Goal: Obtain resource: Obtain resource

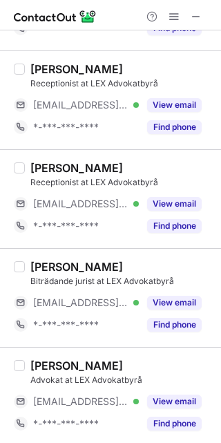
scroll to position [896, 0]
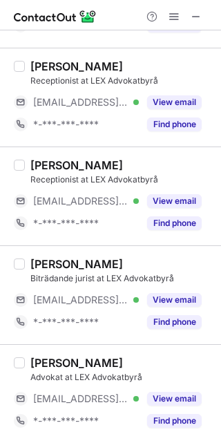
click at [199, 13] on span at bounding box center [196, 16] width 11 height 11
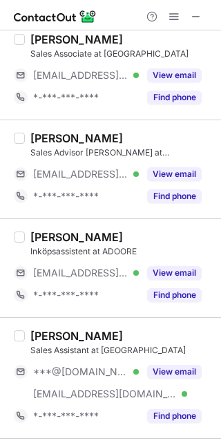
scroll to position [1004, 0]
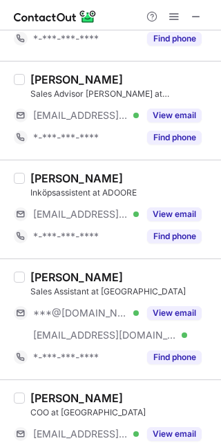
click at [169, 207] on button "View email" at bounding box center [174, 214] width 55 height 14
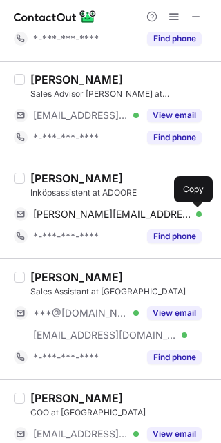
click at [192, 213] on span at bounding box center [194, 214] width 11 height 11
click at [89, 176] on div "Alicia Björn" at bounding box center [76, 178] width 93 height 14
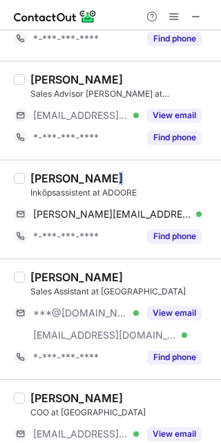
click at [89, 176] on div "Alicia Björn" at bounding box center [76, 178] width 93 height 14
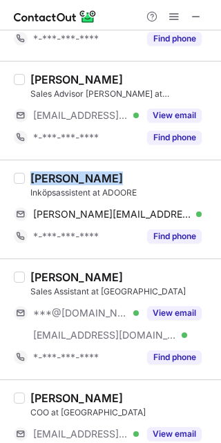
drag, startPoint x: 89, startPoint y: 176, endPoint x: 59, endPoint y: 178, distance: 29.8
click at [59, 178] on div "Alicia Björn" at bounding box center [76, 178] width 93 height 14
copy div "Alicia Björn"
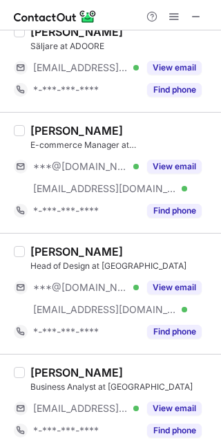
scroll to position [2325, 0]
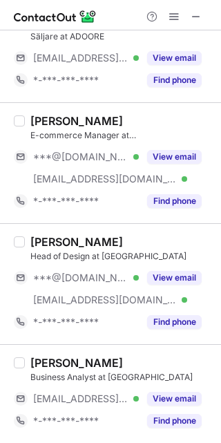
click at [188, 18] on button at bounding box center [196, 16] width 17 height 17
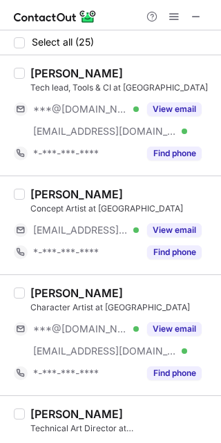
click at [200, 11] on span at bounding box center [196, 16] width 11 height 11
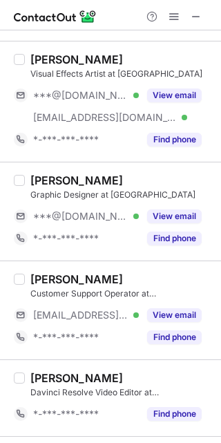
scroll to position [641, 0]
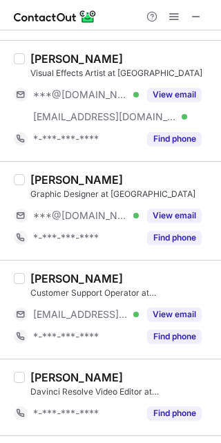
click at [176, 210] on button "View email" at bounding box center [174, 216] width 55 height 14
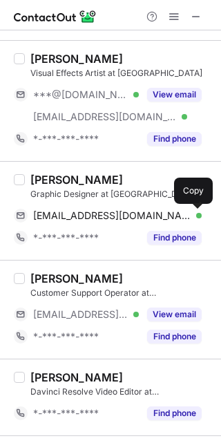
click at [195, 215] on span at bounding box center [194, 215] width 11 height 11
click at [95, 179] on div "Emma Atrens" at bounding box center [76, 180] width 93 height 14
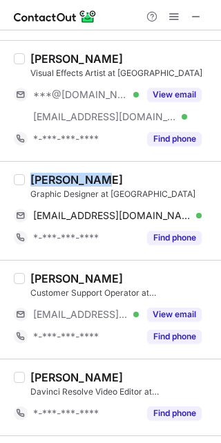
drag, startPoint x: 95, startPoint y: 179, endPoint x: 48, endPoint y: 181, distance: 46.3
click at [48, 181] on div "Emma Atrens" at bounding box center [76, 180] width 93 height 14
copy div "Emma Atrens"
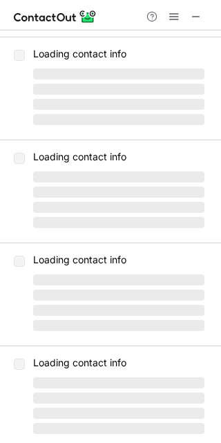
scroll to position [0, 0]
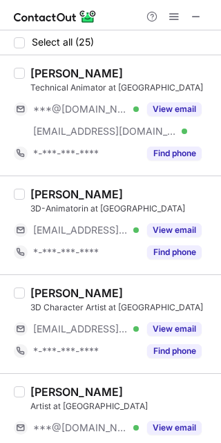
click at [180, 109] on button "View email" at bounding box center [174, 109] width 55 height 14
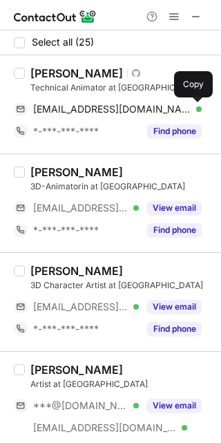
click at [195, 108] on span at bounding box center [194, 109] width 11 height 11
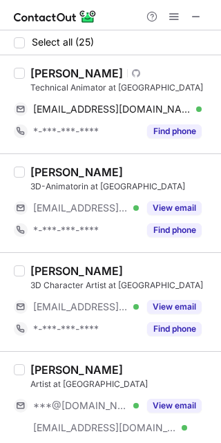
click at [92, 74] on div "Anton Stattin" at bounding box center [76, 73] width 93 height 14
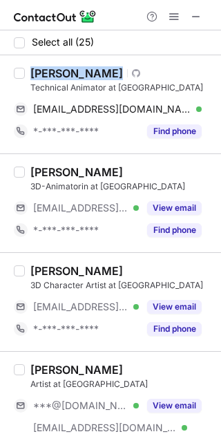
drag, startPoint x: 92, startPoint y: 74, endPoint x: 50, endPoint y: 75, distance: 42.2
click at [50, 75] on div "Anton Stattin" at bounding box center [76, 73] width 93 height 14
copy div "Anton Stattin"
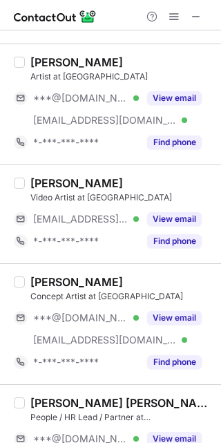
scroll to position [2506, 0]
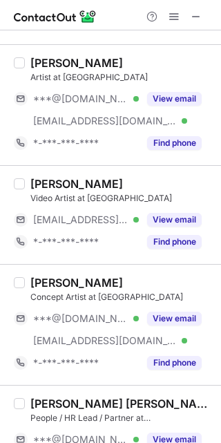
click at [194, 216] on button "View email" at bounding box center [174, 220] width 55 height 14
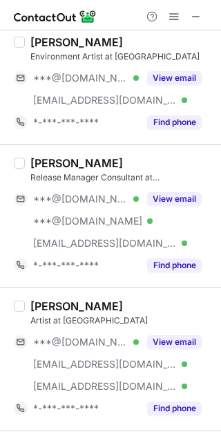
scroll to position [389, 0]
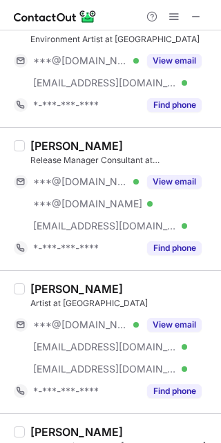
click at [190, 180] on button "View email" at bounding box center [174, 182] width 55 height 14
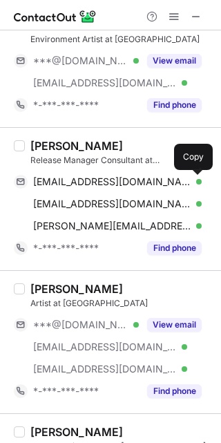
click at [190, 180] on span at bounding box center [194, 181] width 11 height 11
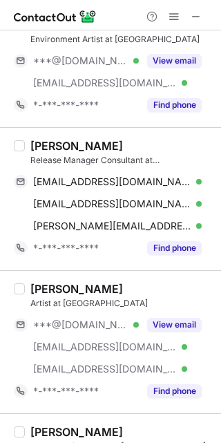
click at [110, 149] on div "Andreas Olsson" at bounding box center [76, 146] width 93 height 14
drag, startPoint x: 110, startPoint y: 149, endPoint x: 50, endPoint y: 149, distance: 60.1
click at [50, 149] on div "Andreas Olsson" at bounding box center [76, 146] width 93 height 14
copy div "Andreas Olsson"
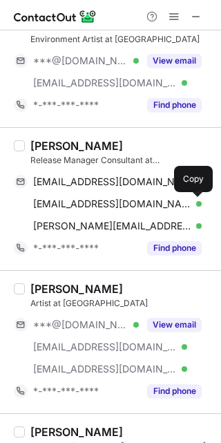
click at [189, 200] on span at bounding box center [194, 203] width 11 height 11
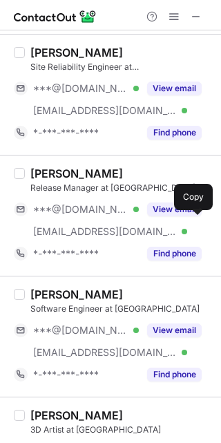
scroll to position [2583, 0]
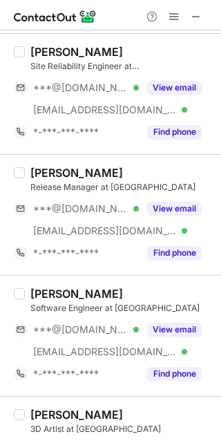
click at [163, 214] on button "View email" at bounding box center [174, 209] width 55 height 14
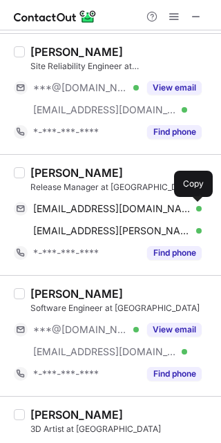
click at [193, 211] on span at bounding box center [194, 208] width 11 height 11
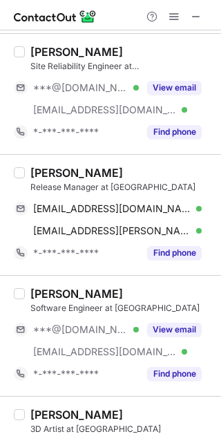
click at [93, 171] on div "Max Carlberg" at bounding box center [76, 173] width 93 height 14
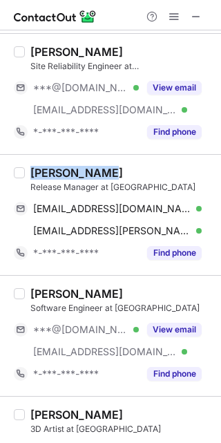
drag, startPoint x: 93, startPoint y: 171, endPoint x: 45, endPoint y: 171, distance: 48.4
click at [45, 171] on div "Max Carlberg" at bounding box center [76, 173] width 93 height 14
copy div "Max Carlberg"
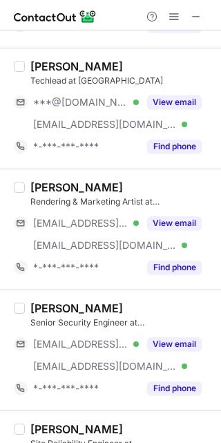
scroll to position [2613, 0]
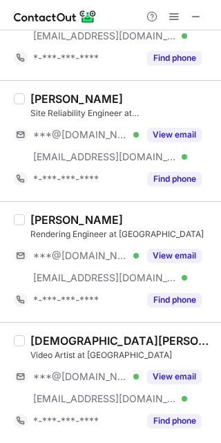
click at [171, 382] on button "View email" at bounding box center [174, 377] width 55 height 14
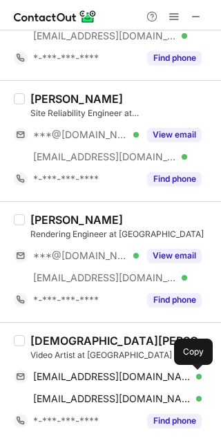
click at [195, 379] on span at bounding box center [194, 376] width 11 height 11
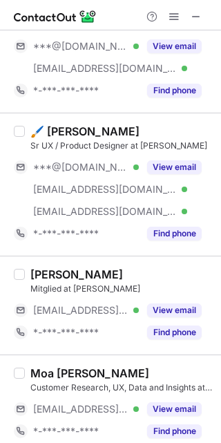
scroll to position [337, 0]
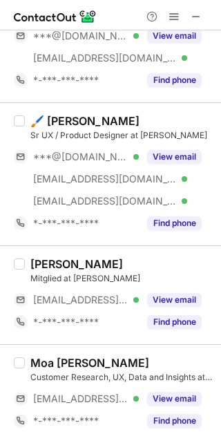
click at [191, 17] on span at bounding box center [196, 16] width 11 height 11
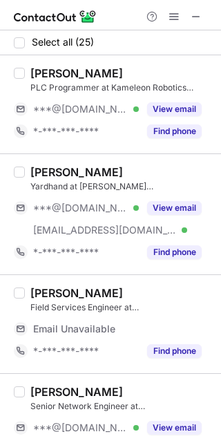
click at [184, 111] on button "View email" at bounding box center [174, 109] width 55 height 14
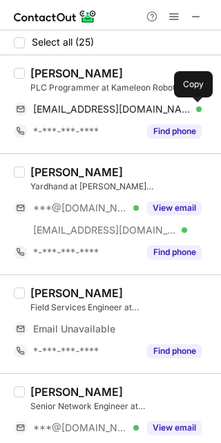
click at [191, 108] on span at bounding box center [194, 109] width 11 height 11
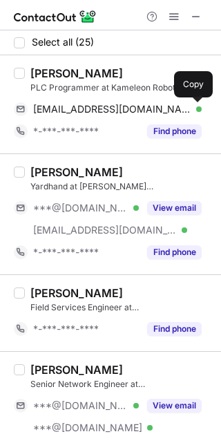
click at [106, 75] on div "Jimmie Jonnor" at bounding box center [76, 73] width 93 height 14
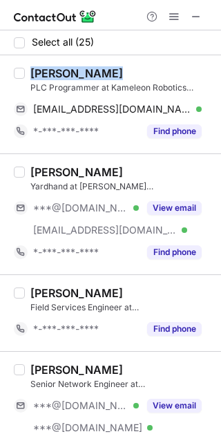
drag, startPoint x: 106, startPoint y: 75, endPoint x: 46, endPoint y: 66, distance: 60.8
click at [46, 66] on div "Jimmie Jonnor" at bounding box center [76, 73] width 93 height 14
click at [196, 12] on span at bounding box center [196, 16] width 11 height 11
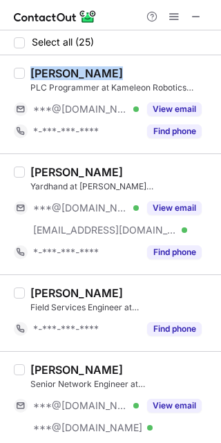
click at [172, 207] on button "View email" at bounding box center [174, 208] width 55 height 14
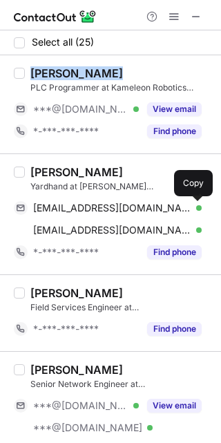
click at [194, 209] on span at bounding box center [194, 207] width 11 height 11
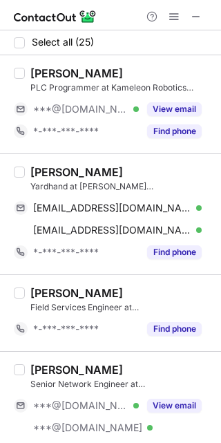
click at [112, 172] on div "Jack Rowbottom" at bounding box center [76, 172] width 93 height 14
drag, startPoint x: 112, startPoint y: 172, endPoint x: 44, endPoint y: 175, distance: 68.5
click at [43, 175] on div "Jack Rowbottom" at bounding box center [76, 172] width 93 height 14
copy div "Jack Rowbottom"
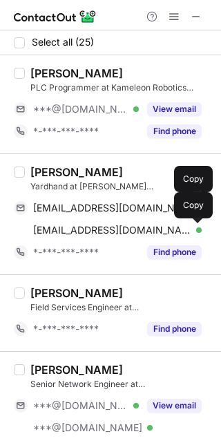
click at [198, 229] on span at bounding box center [194, 230] width 11 height 11
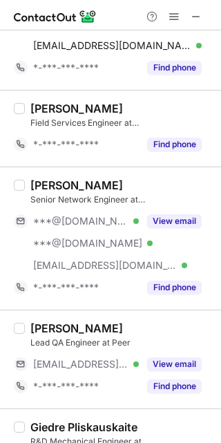
scroll to position [189, 0]
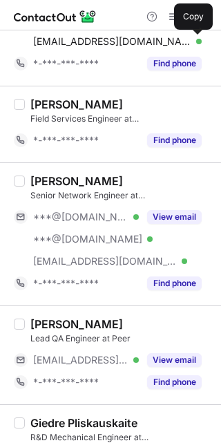
click at [176, 219] on button "View email" at bounding box center [174, 217] width 55 height 14
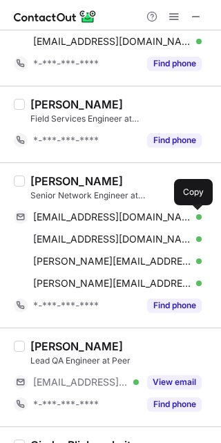
click at [197, 220] on span at bounding box center [194, 216] width 11 height 11
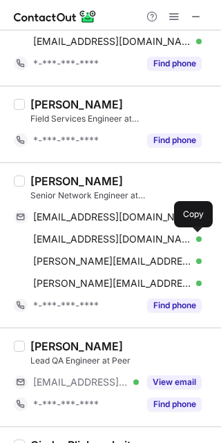
click at [192, 241] on span at bounding box center [194, 239] width 11 height 11
click at [93, 183] on div "Ludwig Nilsson" at bounding box center [76, 181] width 93 height 14
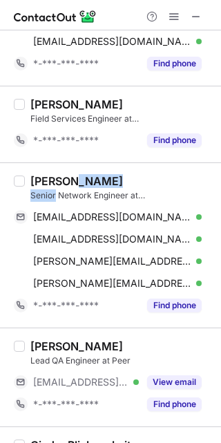
drag, startPoint x: 93, startPoint y: 183, endPoint x: 35, endPoint y: 189, distance: 59.0
click at [35, 189] on div "Ludwig Nilsson Senior Network Engineer at Curitiba AB" at bounding box center [121, 188] width 182 height 28
click at [41, 179] on div "Ludwig Nilsson" at bounding box center [76, 181] width 93 height 14
drag, startPoint x: 41, startPoint y: 179, endPoint x: 79, endPoint y: 173, distance: 39.2
click at [79, 173] on div "Ludwig Nilsson Senior Network Engineer at Curitiba AB ldpnilsson@gmail.com Veri…" at bounding box center [110, 244] width 221 height 165
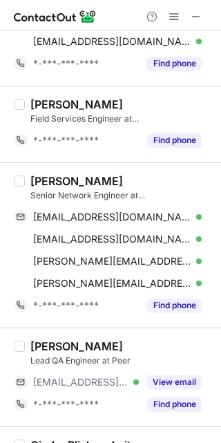
copy div "Ludwig Nilsson"
click at [79, 173] on div "Ludwig Nilsson Senior Network Engineer at Curitiba AB ldpnilsson@gmail.com Veri…" at bounding box center [110, 244] width 221 height 165
click at [193, 19] on span at bounding box center [196, 16] width 11 height 11
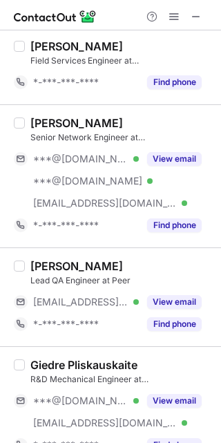
scroll to position [248, 0]
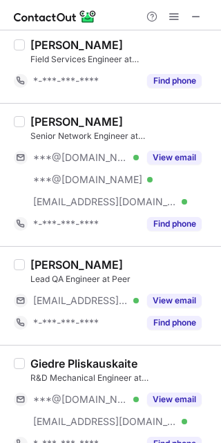
click at [196, 22] on span at bounding box center [196, 16] width 11 height 11
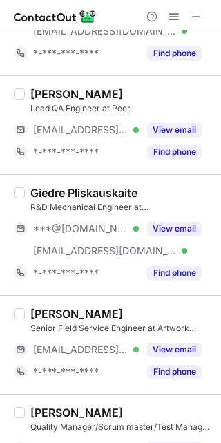
scroll to position [467, 0]
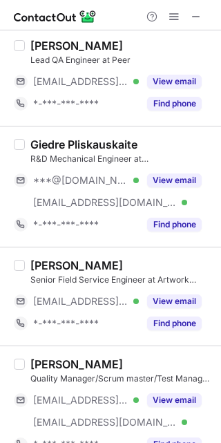
click at [186, 179] on button "View email" at bounding box center [174, 180] width 55 height 14
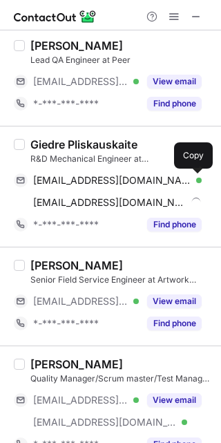
click at [196, 179] on span at bounding box center [194, 180] width 11 height 11
click at [122, 140] on div "Giedre Pliskauskaite" at bounding box center [83, 145] width 107 height 14
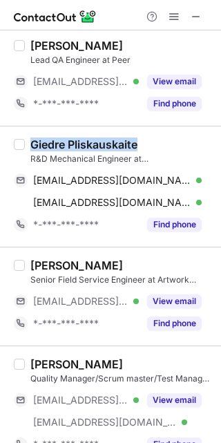
drag, startPoint x: 122, startPoint y: 140, endPoint x: 26, endPoint y: 145, distance: 96.2
click at [26, 145] on div "Giedre Pliskauskaite R&D Mechanical Engineer at Qvantum International giedrepli…" at bounding box center [119, 187] width 188 height 98
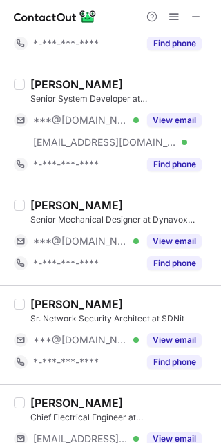
scroll to position [869, 0]
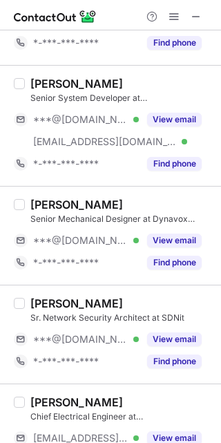
click at [173, 241] on button "View email" at bounding box center [174, 241] width 55 height 14
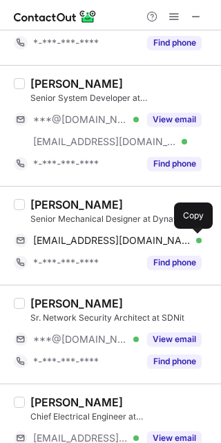
click at [194, 239] on span at bounding box center [194, 240] width 11 height 11
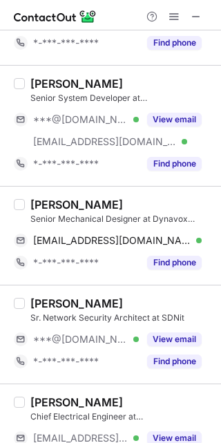
click at [169, 120] on button "View email" at bounding box center [174, 120] width 55 height 14
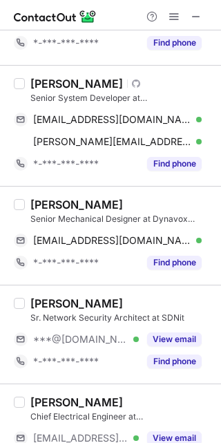
click at [101, 200] on div "Joakim Tallbrink" at bounding box center [76, 205] width 93 height 14
drag, startPoint x: 101, startPoint y: 200, endPoint x: 37, endPoint y: 205, distance: 63.8
click at [37, 205] on div "Joakim Tallbrink" at bounding box center [76, 205] width 93 height 14
copy div "Joakim Tallbrink"
click at [196, 123] on span at bounding box center [194, 119] width 11 height 11
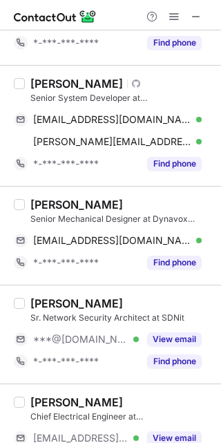
click at [99, 82] on div "Peter Dahlgren" at bounding box center [76, 84] width 93 height 14
drag, startPoint x: 99, startPoint y: 82, endPoint x: 39, endPoint y: 87, distance: 60.4
click at [39, 87] on div "Peter Dahlgren" at bounding box center [76, 84] width 93 height 14
copy div "Peter Dahlgren"
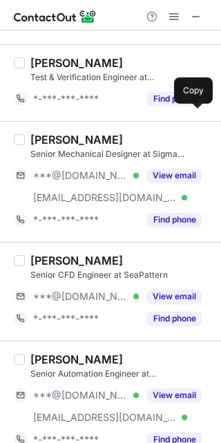
scroll to position [1648, 0]
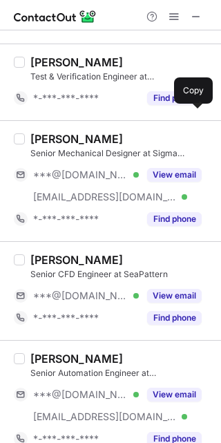
click at [164, 170] on button "View email" at bounding box center [174, 175] width 55 height 14
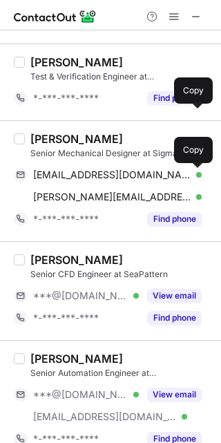
click at [199, 176] on span at bounding box center [194, 174] width 11 height 11
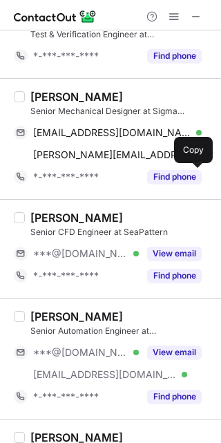
scroll to position [1686, 0]
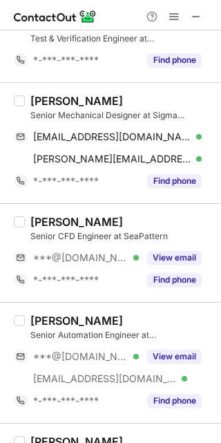
click at [161, 254] on button "View email" at bounding box center [174, 258] width 55 height 14
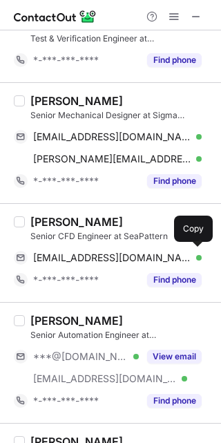
click at [137, 263] on span "akashyadav1989@gmail.com" at bounding box center [112, 258] width 158 height 12
click at [91, 216] on div "Akash Yadav" at bounding box center [76, 222] width 93 height 14
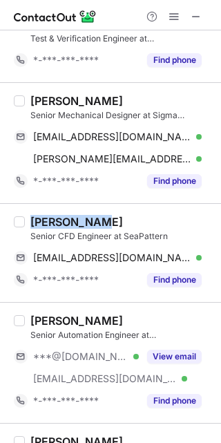
drag, startPoint x: 91, startPoint y: 216, endPoint x: 53, endPoint y: 219, distance: 38.1
click at [53, 219] on div "Akash Yadav" at bounding box center [76, 222] width 93 height 14
copy div "Akash Yadav"
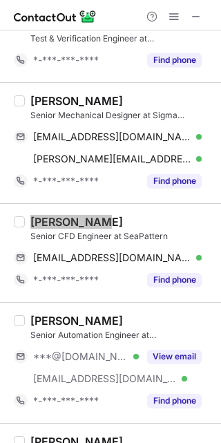
scroll to position [1687, 0]
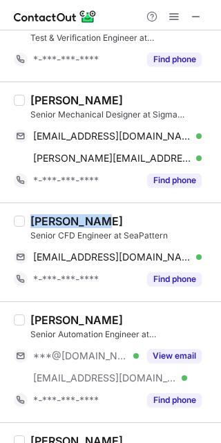
click at [195, 22] on span at bounding box center [196, 16] width 11 height 11
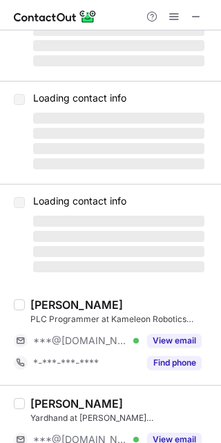
scroll to position [0, 0]
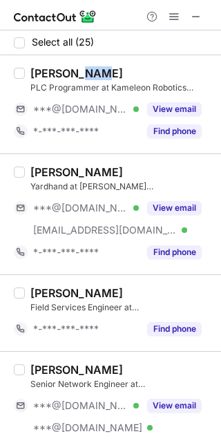
drag, startPoint x: 95, startPoint y: 77, endPoint x: 74, endPoint y: 74, distance: 21.7
click at [74, 74] on div "Jimmie Jonnor" at bounding box center [76, 73] width 93 height 14
click at [112, 74] on div "Jimmie Jonnor" at bounding box center [121, 73] width 182 height 14
drag, startPoint x: 112, startPoint y: 74, endPoint x: 41, endPoint y: 70, distance: 71.3
click at [41, 70] on div "Jimmie Jonnor" at bounding box center [121, 73] width 182 height 14
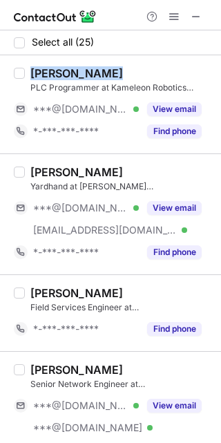
copy div "Jimmie Jonnor"
click at [201, 22] on span at bounding box center [196, 16] width 11 height 11
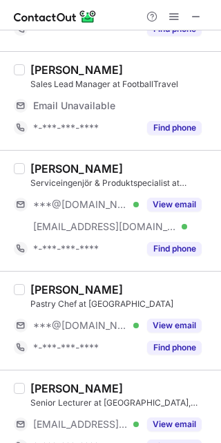
scroll to position [104, 0]
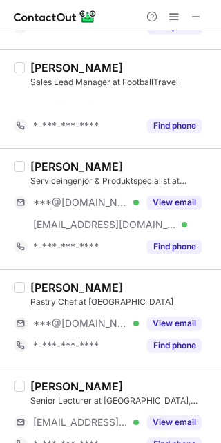
click at [166, 193] on div "View email" at bounding box center [170, 202] width 63 height 22
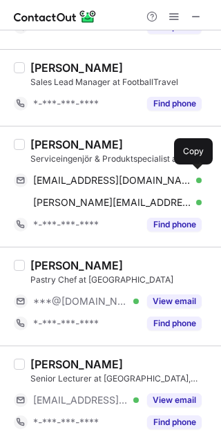
click at [196, 189] on div "frankhammar@hotmail.com Verified Send email Copy" at bounding box center [108, 180] width 188 height 22
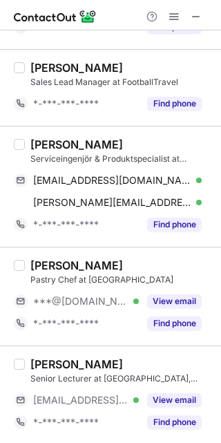
click at [94, 146] on div "[PERSON_NAME]" at bounding box center [76, 145] width 93 height 14
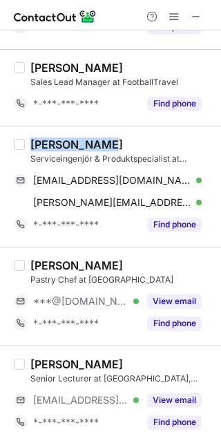
drag, startPoint x: 93, startPoint y: 146, endPoint x: 39, endPoint y: 151, distance: 54.8
click at [39, 151] on div "[PERSON_NAME]" at bounding box center [76, 145] width 93 height 14
copy div "[PERSON_NAME]"
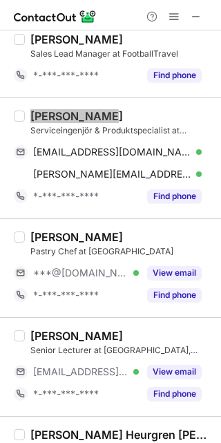
scroll to position [134, 0]
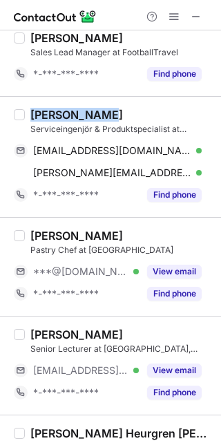
click at [156, 265] on button "View email" at bounding box center [174, 272] width 55 height 14
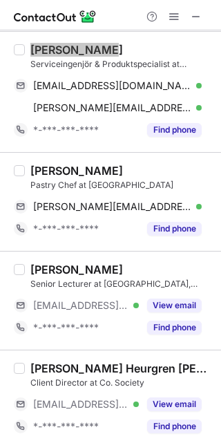
scroll to position [202, 0]
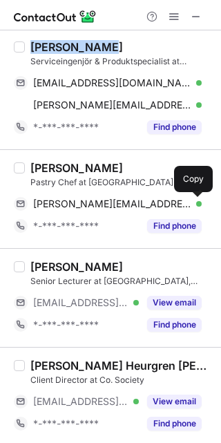
click at [191, 205] on span at bounding box center [194, 203] width 11 height 11
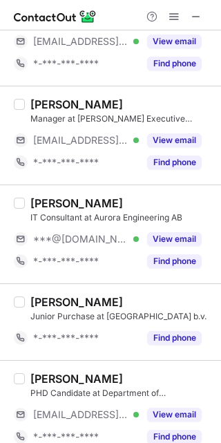
scroll to position [563, 0]
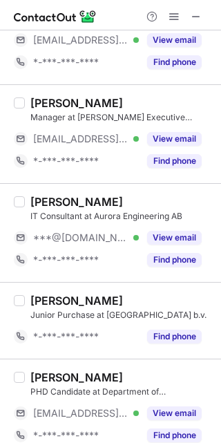
click at [162, 237] on button "View email" at bounding box center [174, 238] width 55 height 14
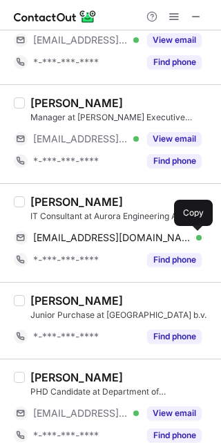
click at [193, 236] on span at bounding box center [194, 237] width 11 height 11
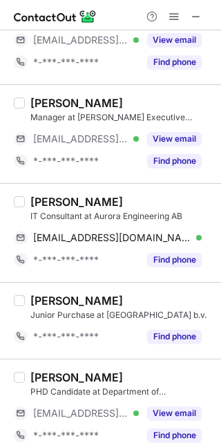
click at [91, 201] on div "[PERSON_NAME]" at bounding box center [76, 202] width 93 height 14
click at [91, 201] on div "Aatir Ahmed" at bounding box center [76, 202] width 93 height 14
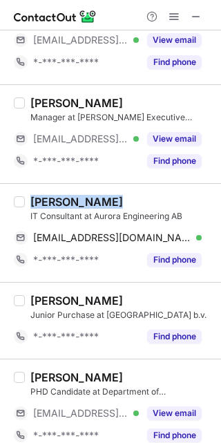
click at [92, 201] on div "Aatir Ahmed" at bounding box center [76, 202] width 93 height 14
copy div "Aatir Ahmed"
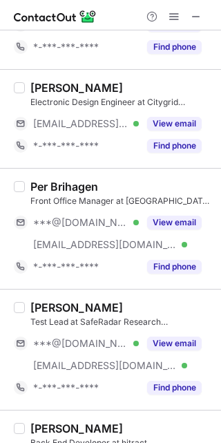
scroll to position [952, 0]
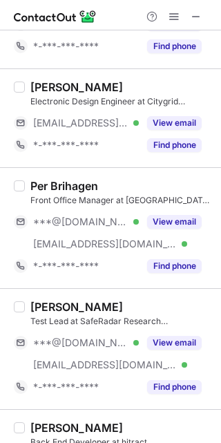
click at [158, 215] on button "View email" at bounding box center [174, 222] width 55 height 14
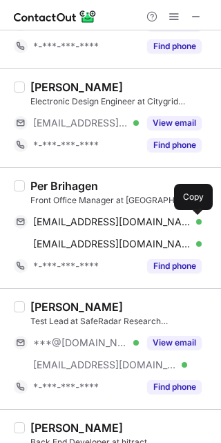
click at [191, 223] on span at bounding box center [194, 221] width 11 height 11
click at [90, 185] on div "Per Brihagen" at bounding box center [64, 186] width 68 height 14
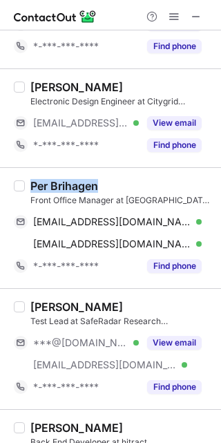
drag, startPoint x: 91, startPoint y: 185, endPoint x: 39, endPoint y: 183, distance: 51.9
click at [39, 183] on div "Per Brihagen" at bounding box center [64, 186] width 68 height 14
copy div "Per Brihagen"
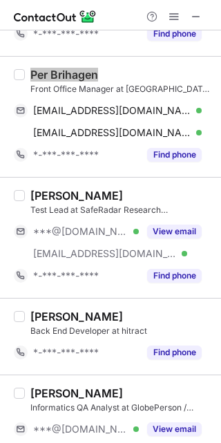
scroll to position [1064, 0]
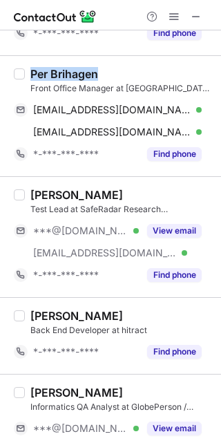
click at [155, 229] on button "View email" at bounding box center [174, 231] width 55 height 14
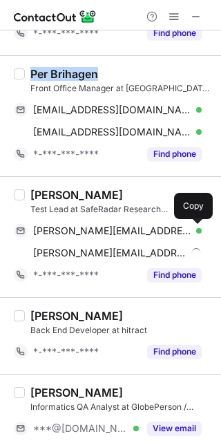
click at [191, 232] on span at bounding box center [194, 230] width 11 height 11
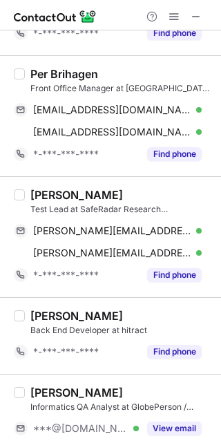
click at [93, 195] on div "Lars Johansson" at bounding box center [76, 195] width 93 height 14
click at [44, 195] on div "Lars Johansson" at bounding box center [76, 195] width 93 height 14
drag, startPoint x: 44, startPoint y: 195, endPoint x: 95, endPoint y: 200, distance: 51.4
click at [95, 200] on div "Lars Johansson" at bounding box center [76, 195] width 93 height 14
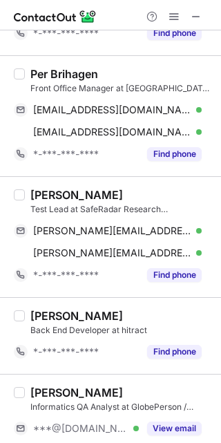
copy div "Lars Johansson"
click at [184, 226] on div "larsgj@hotmail.com Verified" at bounding box center [117, 231] width 169 height 12
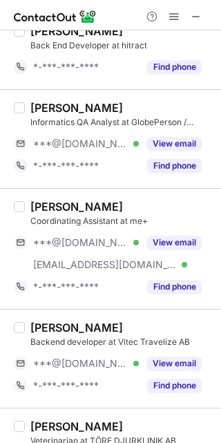
scroll to position [1347, 0]
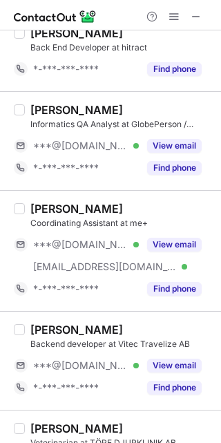
click at [171, 151] on button "View email" at bounding box center [174, 146] width 55 height 14
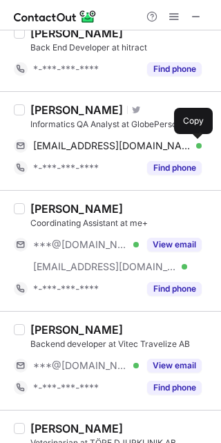
click at [196, 142] on span at bounding box center [194, 145] width 11 height 11
click at [161, 243] on button "View email" at bounding box center [174, 245] width 55 height 14
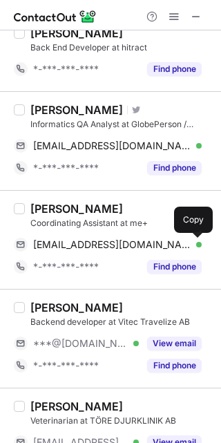
click at [193, 246] on span at bounding box center [194, 244] width 11 height 11
click at [84, 211] on div "[PERSON_NAME]" at bounding box center [76, 209] width 93 height 14
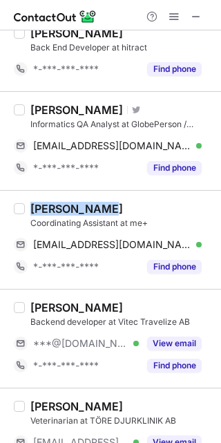
drag, startPoint x: 84, startPoint y: 211, endPoint x: 35, endPoint y: 214, distance: 48.4
click at [36, 214] on div "[PERSON_NAME]" at bounding box center [76, 209] width 93 height 14
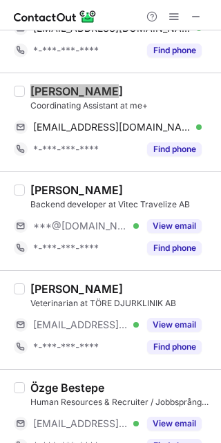
scroll to position [1477, 0]
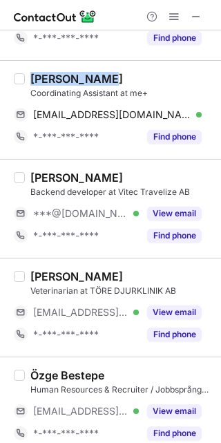
click at [169, 214] on button "View email" at bounding box center [174, 214] width 55 height 14
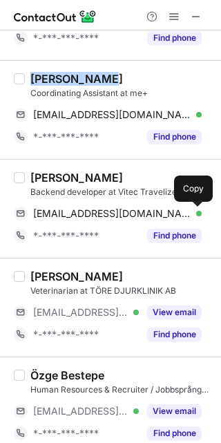
click at [194, 213] on span at bounding box center [194, 213] width 11 height 11
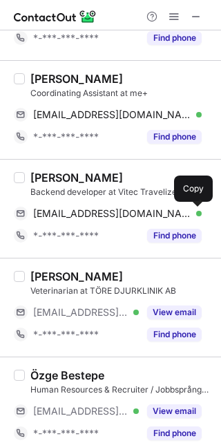
click at [82, 176] on div "Viktorija K." at bounding box center [76, 178] width 93 height 14
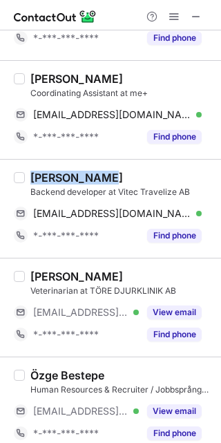
drag, startPoint x: 82, startPoint y: 176, endPoint x: 54, endPoint y: 177, distance: 27.6
click at [55, 177] on div "Viktorija K." at bounding box center [76, 178] width 93 height 14
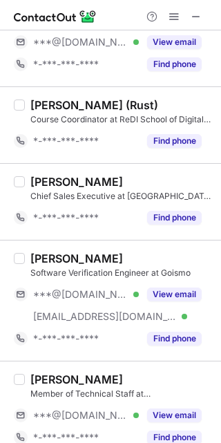
scroll to position [2038, 0]
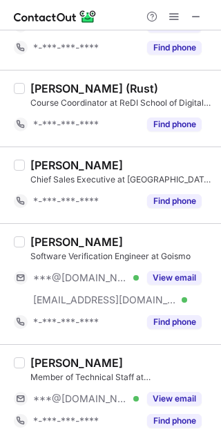
click at [193, 22] on span at bounding box center [196, 16] width 11 height 11
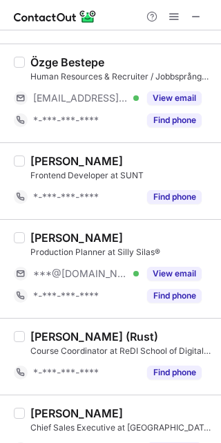
scroll to position [2038, 0]
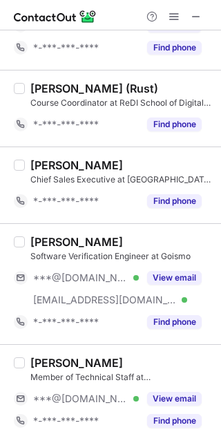
click at [197, 22] on span at bounding box center [196, 16] width 11 height 11
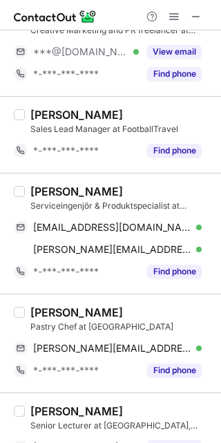
scroll to position [58, 0]
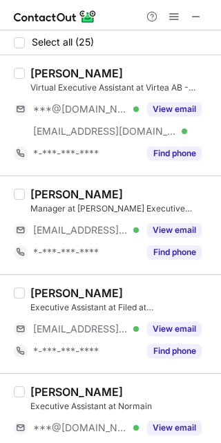
click at [185, 114] on button "View email" at bounding box center [174, 109] width 55 height 14
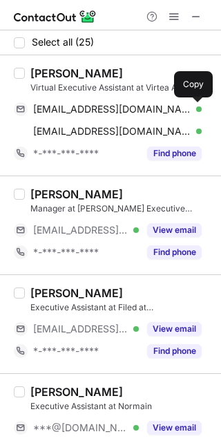
click at [191, 113] on span at bounding box center [194, 109] width 11 height 11
click at [196, 130] on span at bounding box center [194, 131] width 11 height 11
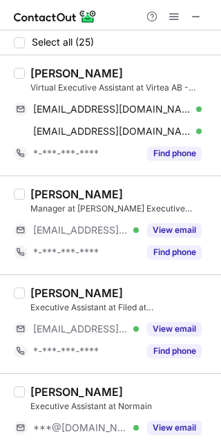
click at [123, 75] on div "[PERSON_NAME]" at bounding box center [76, 73] width 93 height 14
drag, startPoint x: 132, startPoint y: 75, endPoint x: 57, endPoint y: 70, distance: 75.5
click at [57, 70] on div "[PERSON_NAME]" at bounding box center [76, 73] width 93 height 14
copy div "[PERSON_NAME]"
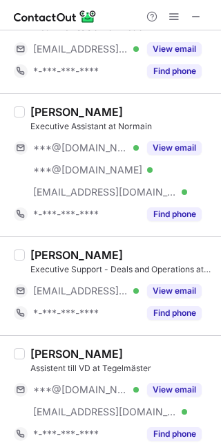
scroll to position [281, 0]
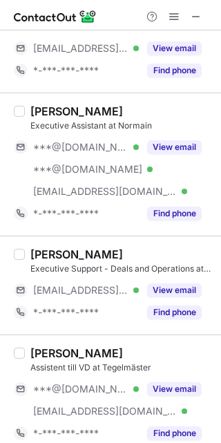
click at [193, 146] on button "View email" at bounding box center [174, 147] width 55 height 14
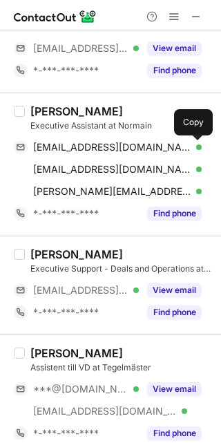
click at [195, 149] on span at bounding box center [194, 147] width 11 height 11
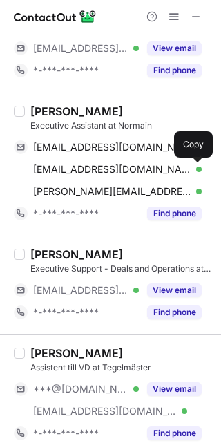
click at [196, 173] on span at bounding box center [194, 169] width 11 height 11
click at [123, 108] on div "[PERSON_NAME]" at bounding box center [76, 111] width 93 height 14
drag, startPoint x: 126, startPoint y: 108, endPoint x: 71, endPoint y: 115, distance: 55.0
click at [71, 115] on div "[PERSON_NAME]" at bounding box center [76, 111] width 93 height 14
copy div "[PERSON_NAME]"
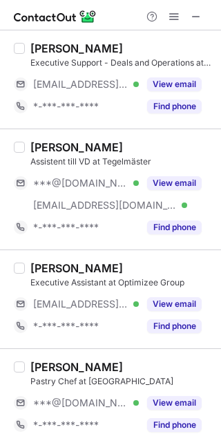
scroll to position [493, 0]
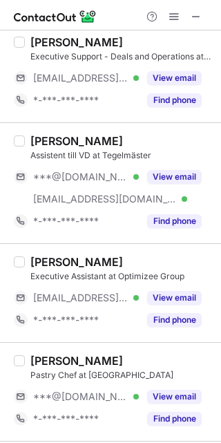
click at [180, 182] on button "View email" at bounding box center [174, 177] width 55 height 14
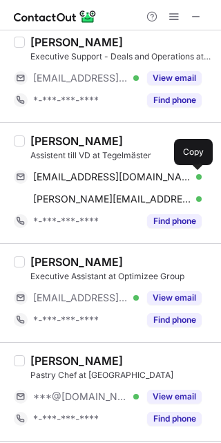
click at [198, 182] on button at bounding box center [195, 177] width 14 height 14
click at [196, 179] on span at bounding box center [194, 176] width 11 height 11
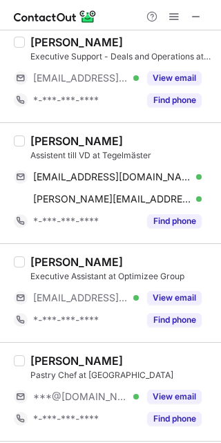
click at [106, 140] on div "[PERSON_NAME]" at bounding box center [76, 141] width 93 height 14
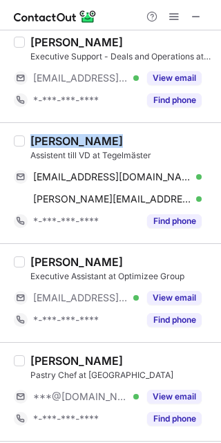
drag, startPoint x: 106, startPoint y: 140, endPoint x: 39, endPoint y: 147, distance: 68.1
click at [39, 147] on div "[PERSON_NAME]" at bounding box center [76, 141] width 93 height 14
copy div "[PERSON_NAME]"
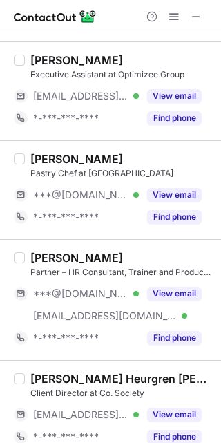
scroll to position [700, 0]
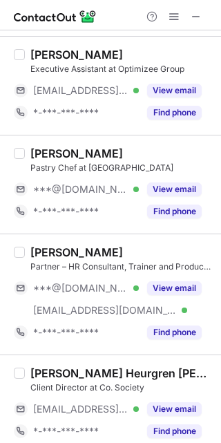
click at [194, 189] on button "View email" at bounding box center [174, 189] width 55 height 14
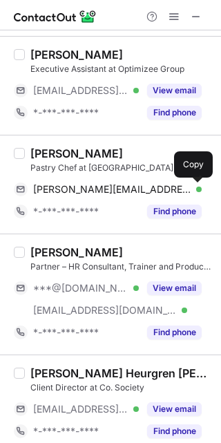
click at [193, 189] on span at bounding box center [194, 189] width 11 height 11
click at [196, 187] on span at bounding box center [194, 189] width 11 height 11
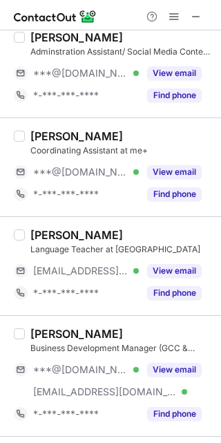
scroll to position [1566, 0]
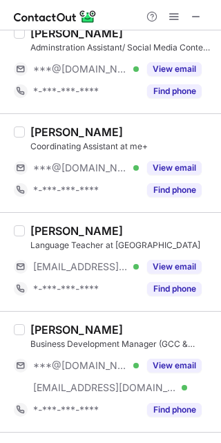
click at [172, 164] on button "View email" at bounding box center [174, 168] width 55 height 14
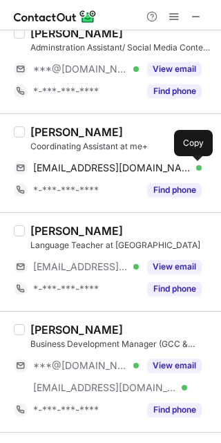
click at [191, 168] on span at bounding box center [194, 167] width 11 height 11
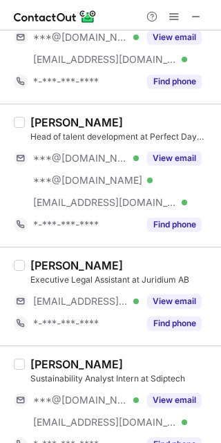
scroll to position [2237, 0]
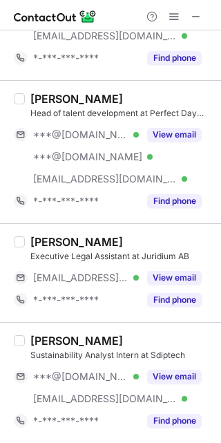
click at [155, 132] on button "View email" at bounding box center [174, 135] width 55 height 14
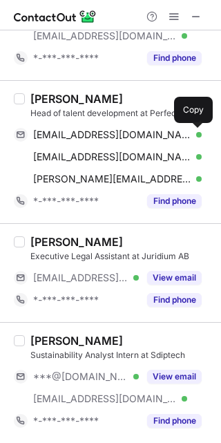
click at [191, 138] on span at bounding box center [194, 134] width 11 height 11
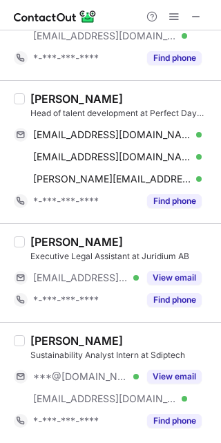
click at [102, 100] on div "[PERSON_NAME]" at bounding box center [76, 99] width 93 height 14
drag, startPoint x: 102, startPoint y: 100, endPoint x: 48, endPoint y: 101, distance: 53.9
click at [48, 101] on div "[PERSON_NAME]" at bounding box center [76, 99] width 93 height 14
copy div "[PERSON_NAME]"
click at [173, 376] on button "View email" at bounding box center [174, 377] width 55 height 14
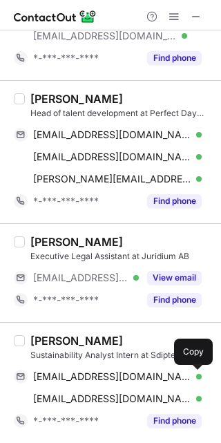
click at [193, 377] on span at bounding box center [194, 376] width 11 height 11
click at [88, 343] on div "Sascha Gidlöf" at bounding box center [76, 341] width 93 height 14
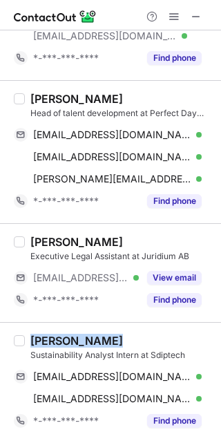
drag, startPoint x: 88, startPoint y: 343, endPoint x: 44, endPoint y: 342, distance: 44.2
click at [44, 342] on div "Sascha Gidlöf" at bounding box center [76, 341] width 93 height 14
copy div "Sascha Gidlöf"
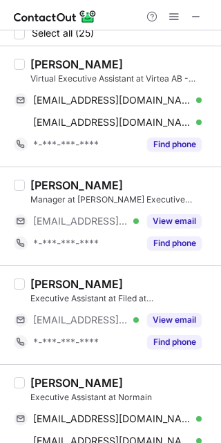
scroll to position [0, 0]
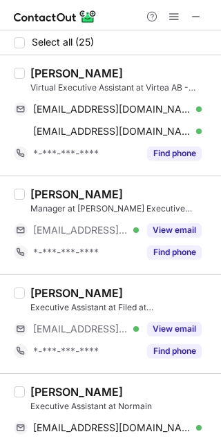
click at [198, 15] on span at bounding box center [196, 16] width 11 height 11
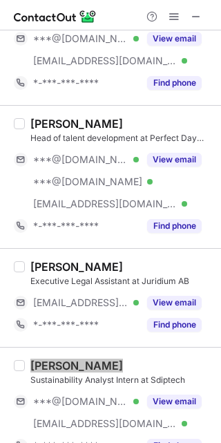
scroll to position [2101, 0]
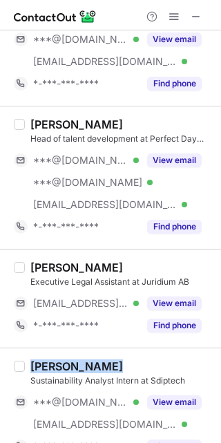
click at [163, 296] on button "View email" at bounding box center [174, 303] width 55 height 14
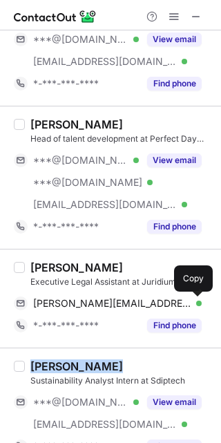
click at [190, 305] on span at bounding box center [194, 303] width 11 height 11
drag, startPoint x: 129, startPoint y: 269, endPoint x: 50, endPoint y: 269, distance: 79.5
click at [50, 269] on div "Susanna Hroncheck" at bounding box center [76, 268] width 93 height 14
click at [111, 272] on div "Susanna Hroncheck" at bounding box center [76, 268] width 93 height 14
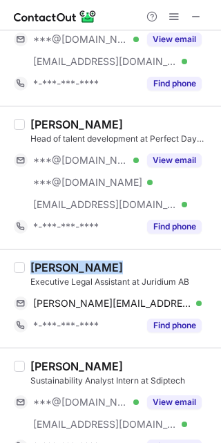
drag, startPoint x: 111, startPoint y: 272, endPoint x: 76, endPoint y: 272, distance: 34.6
click at [76, 272] on div "Susanna Hroncheck" at bounding box center [76, 268] width 93 height 14
copy div "Susanna Hroncheck"
click at [198, 18] on span at bounding box center [196, 16] width 11 height 11
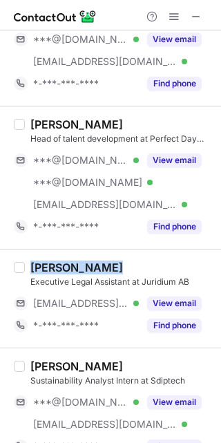
click at [194, 11] on span at bounding box center [196, 16] width 11 height 11
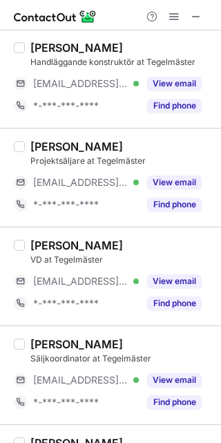
scroll to position [808, 0]
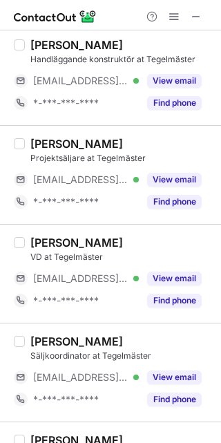
click at [171, 278] on button "View email" at bounding box center [174, 279] width 55 height 14
